Goal: Navigation & Orientation: Find specific page/section

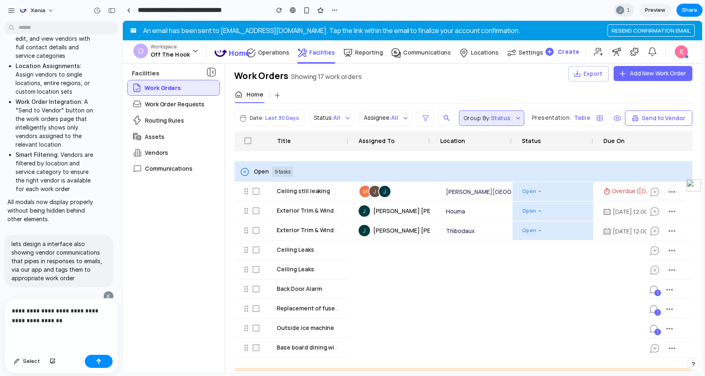
scroll to position [2135, 0]
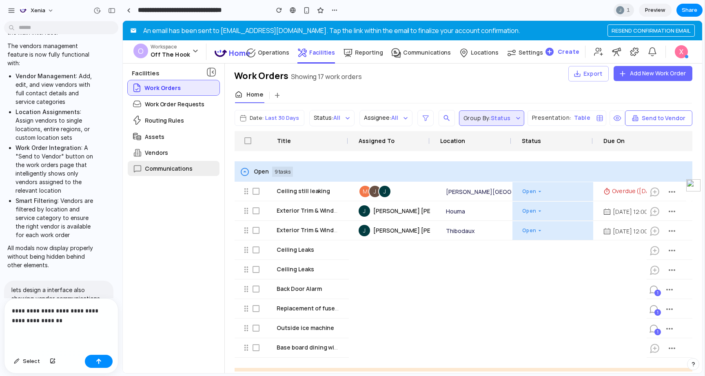
click at [180, 176] on div "Communications" at bounding box center [174, 168] width 92 height 15
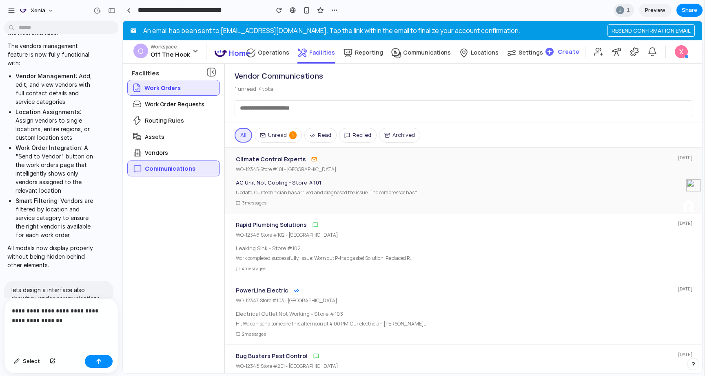
click at [286, 161] on h4 "Climate Control Experts" at bounding box center [271, 160] width 70 height 10
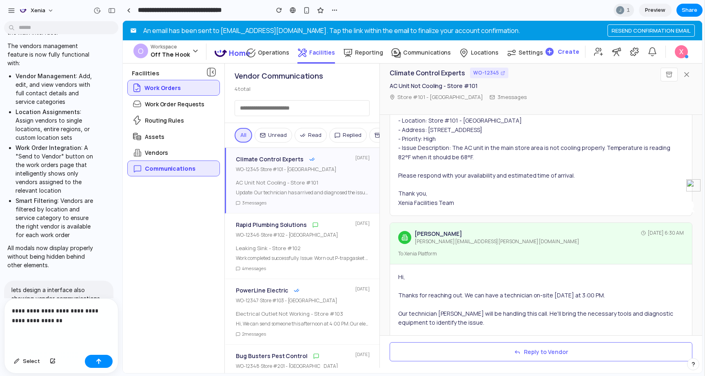
scroll to position [0, 0]
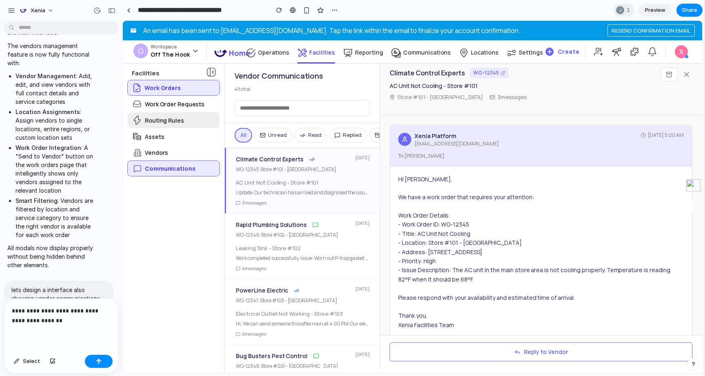
drag, startPoint x: 154, startPoint y: 123, endPoint x: 155, endPoint y: 113, distance: 9.8
click at [154, 123] on p "Routing Rules" at bounding box center [164, 120] width 39 height 9
click at [155, 115] on div "Routing Rules" at bounding box center [174, 120] width 92 height 15
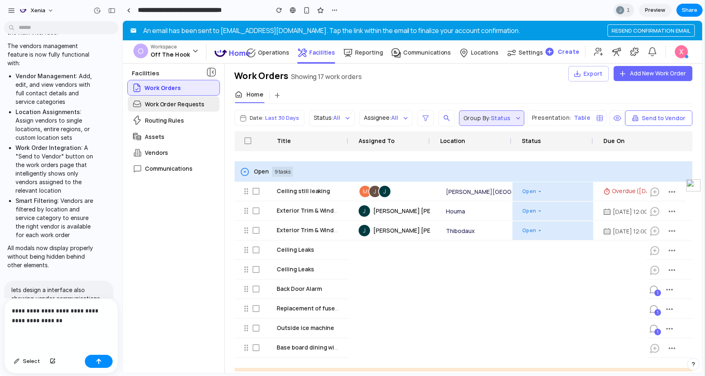
click at [157, 108] on p "Work Order Requests" at bounding box center [175, 104] width 60 height 9
click at [161, 81] on div "Work Orders" at bounding box center [174, 87] width 92 height 15
drag, startPoint x: 347, startPoint y: 141, endPoint x: 433, endPoint y: 155, distance: 87.1
click at [433, 155] on div "Check Box Title Assigned To Location Status Due On Completed On Completed By Sc…" at bounding box center [462, 251] width 457 height 241
click at [473, 117] on button "Group By: Status" at bounding box center [491, 117] width 65 height 15
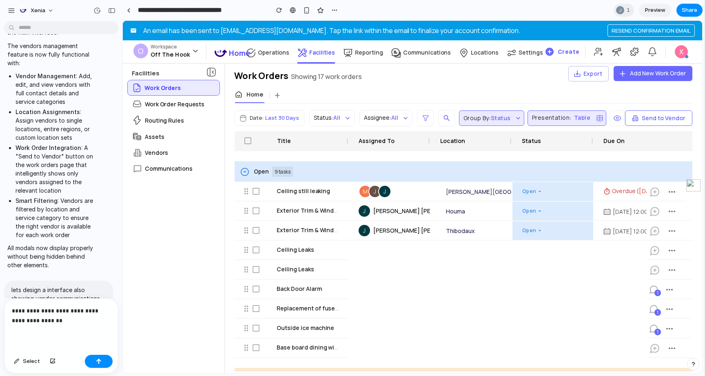
click at [566, 111] on button "Presentation: Table" at bounding box center [566, 117] width 79 height 15
click at [672, 132] on div at bounding box center [669, 141] width 26 height 20
click at [668, 120] on button "Send to Vendor" at bounding box center [658, 117] width 67 height 15
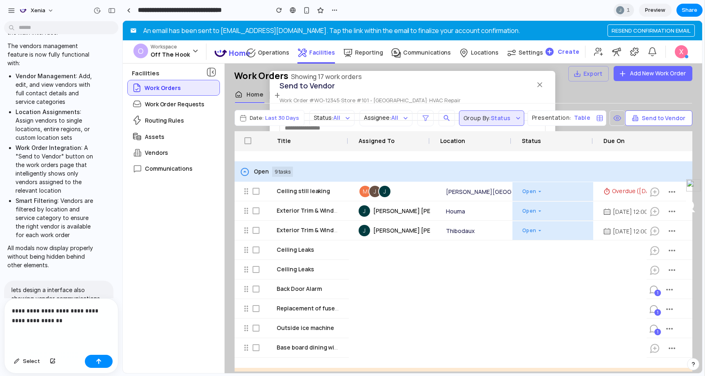
click at [634, 93] on div "Home +" at bounding box center [463, 95] width 457 height 15
click at [128, 8] on div at bounding box center [129, 10] width 4 height 4
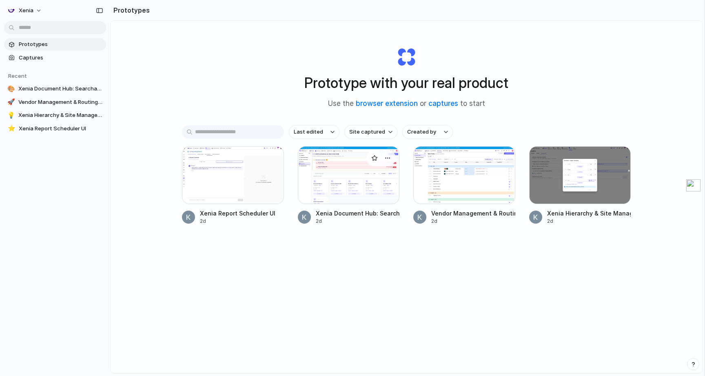
click at [363, 176] on div at bounding box center [349, 175] width 102 height 58
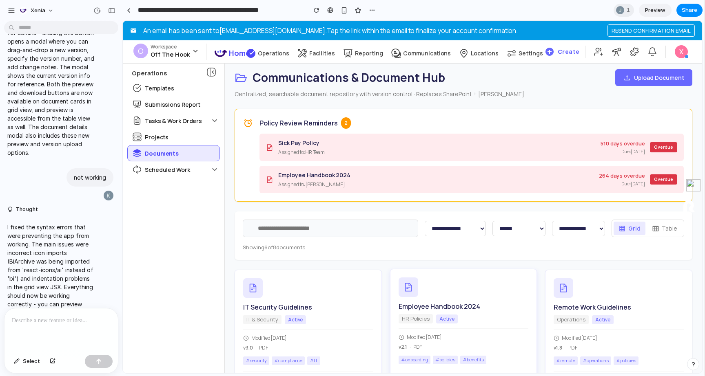
click at [485, 352] on div "Employee Handbook 2024 HR Policies Active Modified [DATE] v 2.1 · PDF # onboard…" at bounding box center [463, 334] width 147 height 130
click at [671, 230] on button "Table" at bounding box center [664, 228] width 35 height 13
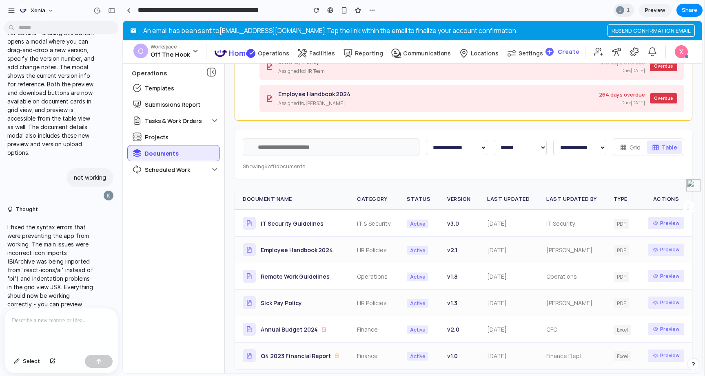
scroll to position [87, 0]
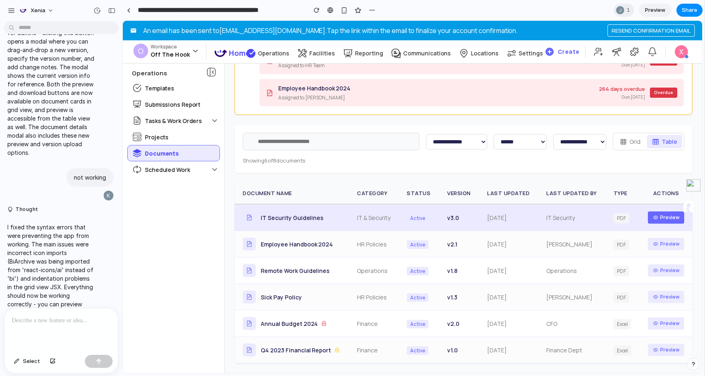
click at [671, 218] on button "Preview" at bounding box center [665, 218] width 36 height 12
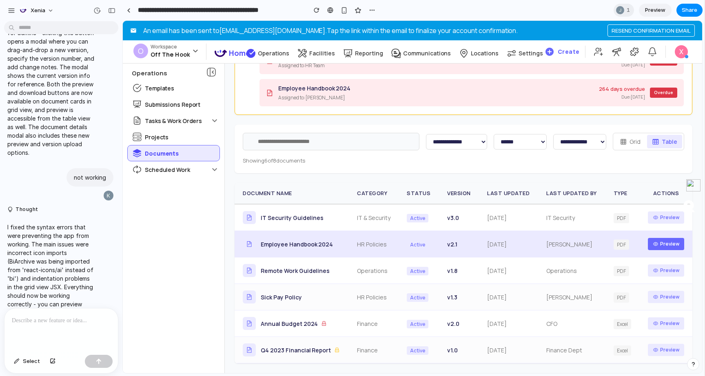
click at [667, 239] on button "Preview" at bounding box center [665, 244] width 36 height 12
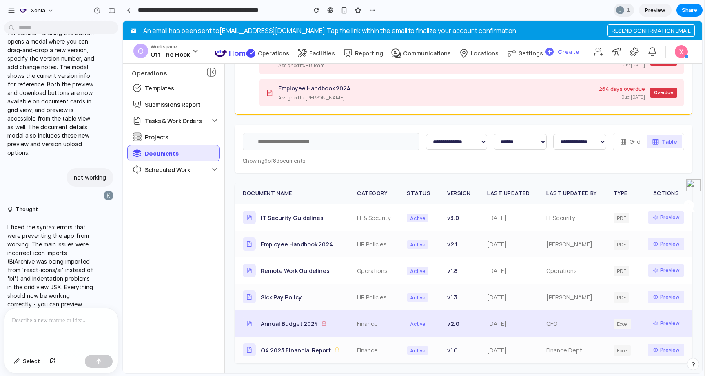
click at [313, 325] on span "Annual Budget 2024" at bounding box center [289, 324] width 57 height 9
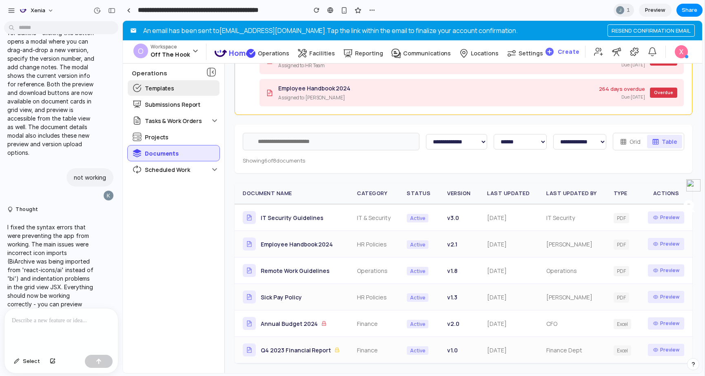
click at [189, 89] on div "Templates" at bounding box center [174, 87] width 92 height 15
click at [217, 55] on img at bounding box center [220, 53] width 12 height 7
click at [236, 50] on p "Home" at bounding box center [239, 53] width 21 height 11
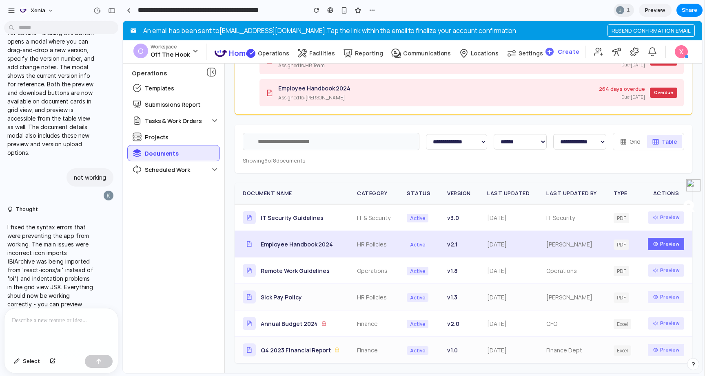
click at [677, 243] on button "Preview" at bounding box center [665, 244] width 36 height 12
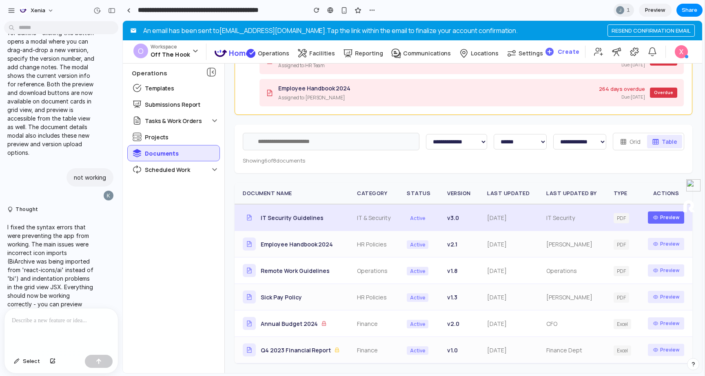
click at [670, 217] on button "Preview" at bounding box center [665, 218] width 36 height 12
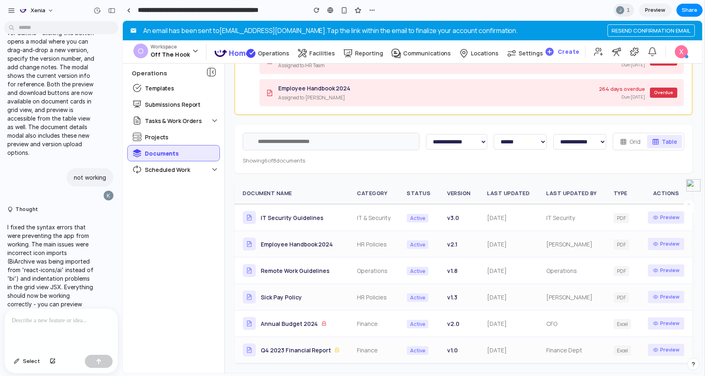
click at [510, 165] on div "**********" at bounding box center [462, 149] width 457 height 49
click at [621, 141] on icon at bounding box center [623, 142] width 6 height 6
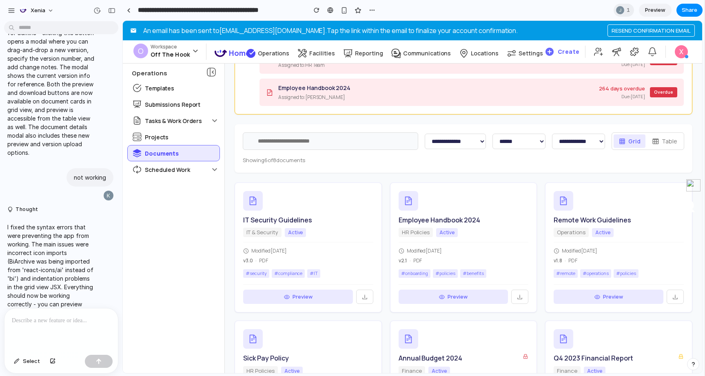
click at [680, 146] on button "Table" at bounding box center [664, 141] width 35 height 13
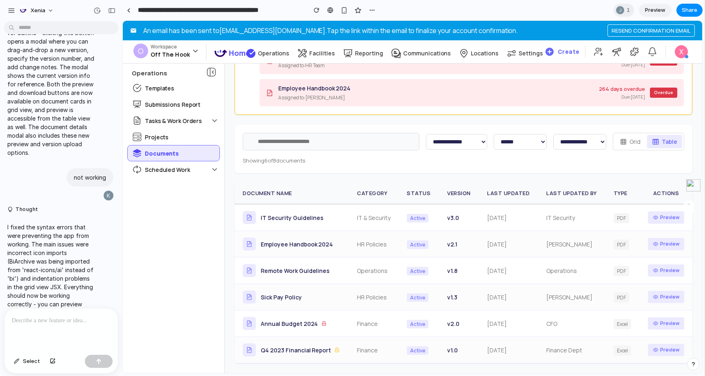
click at [633, 138] on button "Grid" at bounding box center [629, 141] width 31 height 13
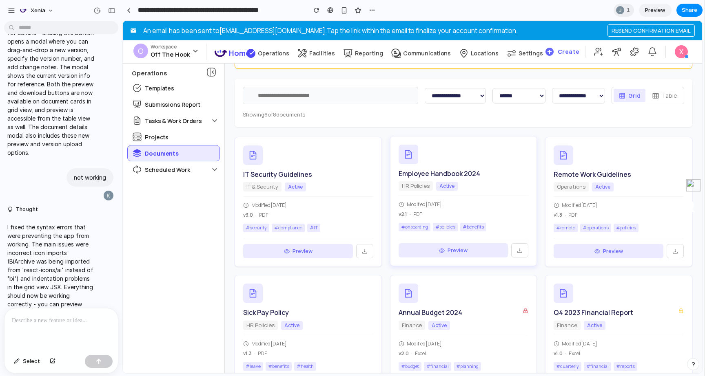
scroll to position [175, 0]
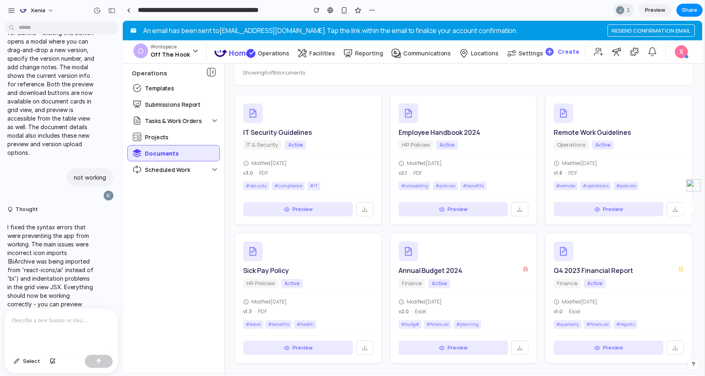
click at [472, 210] on button "Preview" at bounding box center [453, 209] width 110 height 15
click at [314, 204] on button "Preview" at bounding box center [298, 208] width 110 height 15
click at [343, 203] on button "Preview" at bounding box center [298, 208] width 110 height 15
click at [369, 212] on button at bounding box center [364, 208] width 17 height 15
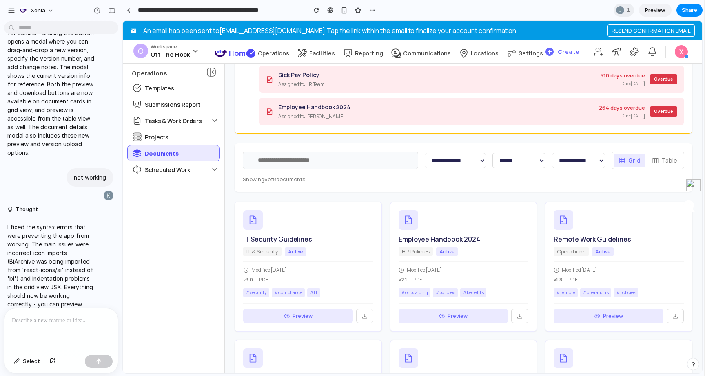
scroll to position [0, 0]
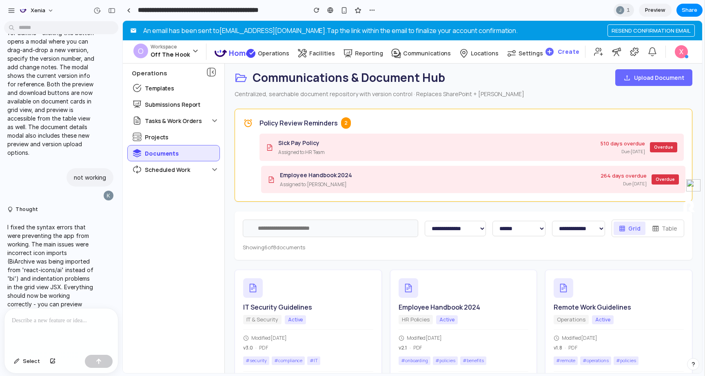
click at [658, 173] on div "264 days overdue Due: [DATE] Overdue" at bounding box center [639, 179] width 78 height 15
click at [129, 10] on div at bounding box center [129, 10] width 4 height 4
